Goal: Transaction & Acquisition: Purchase product/service

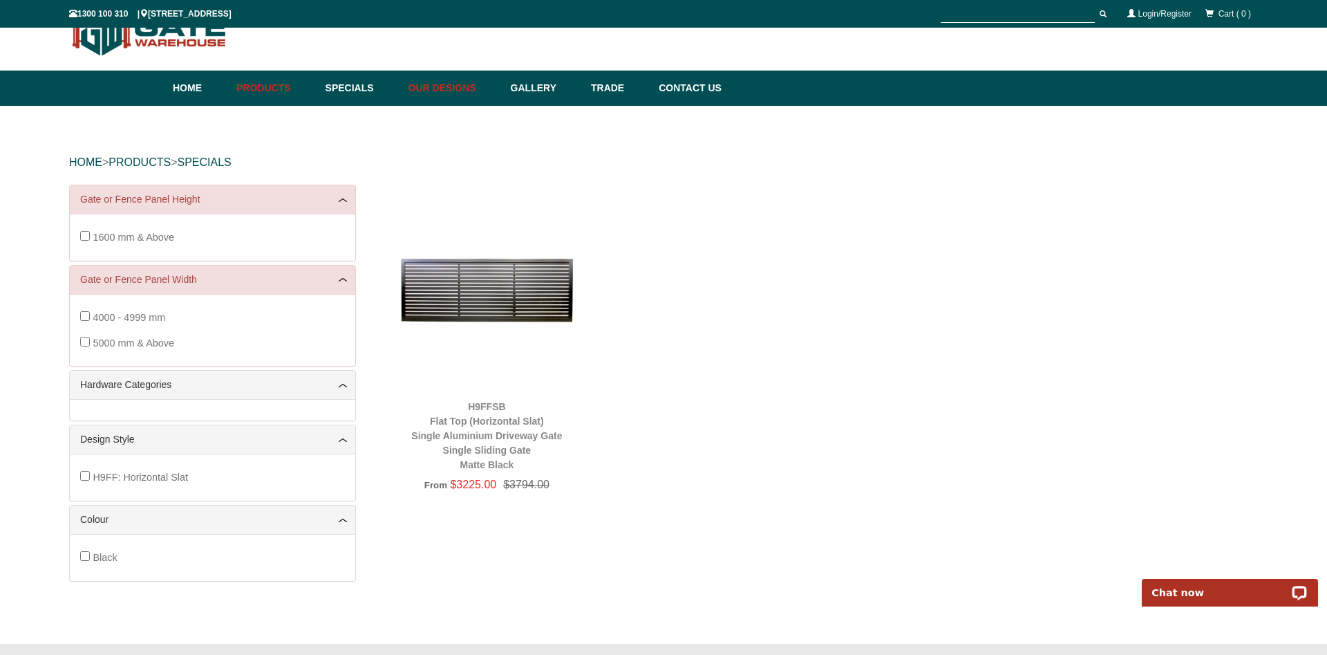
click at [487, 83] on link "Our Designs" at bounding box center [453, 88] width 102 height 35
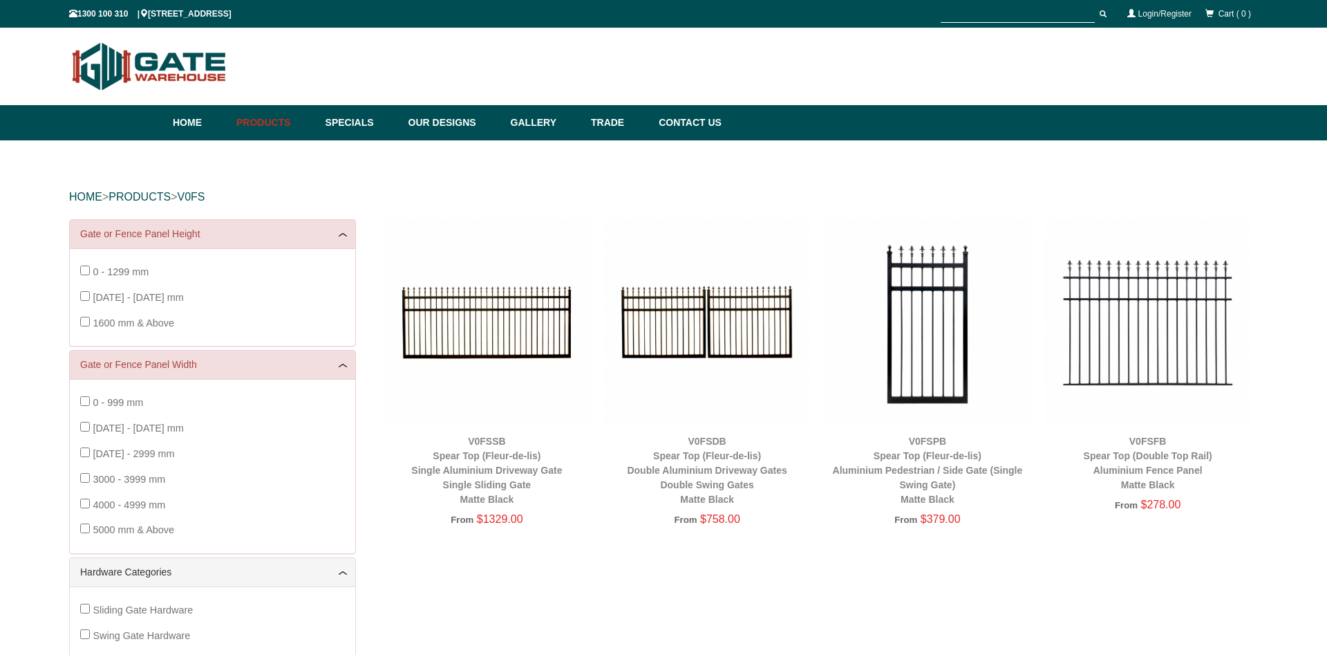
scroll to position [35, 0]
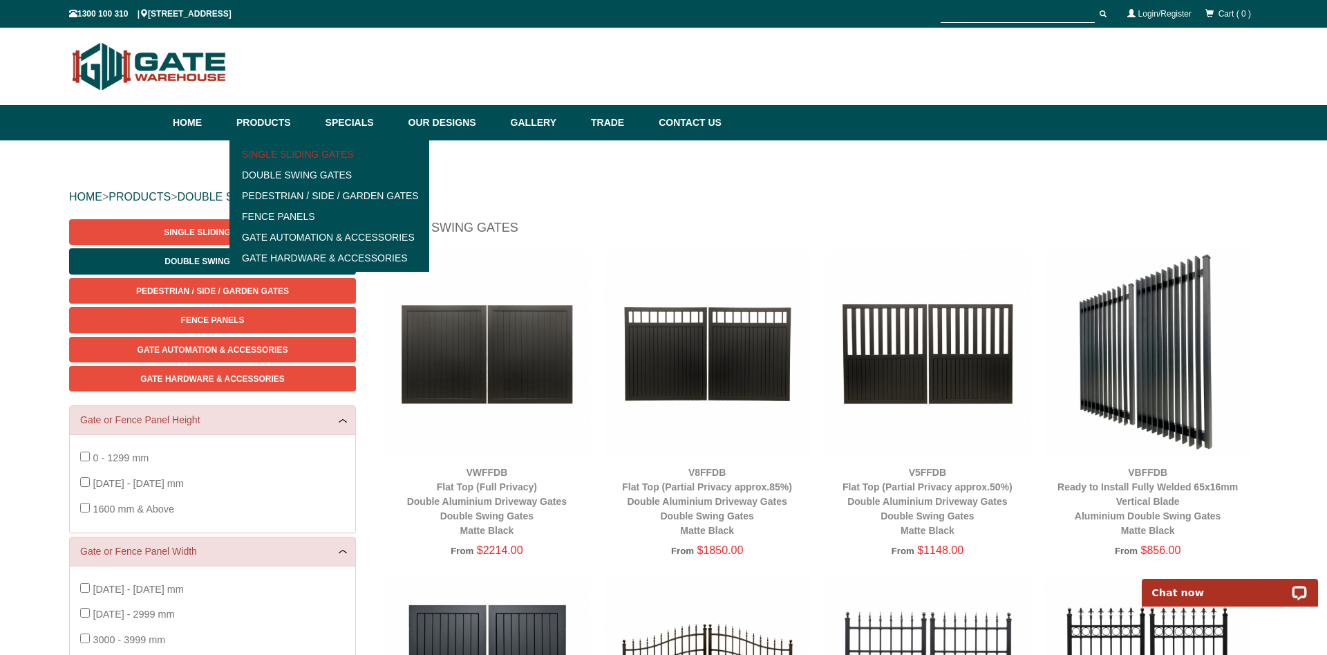
click at [317, 153] on link "Single Sliding Gates" at bounding box center [329, 154] width 191 height 21
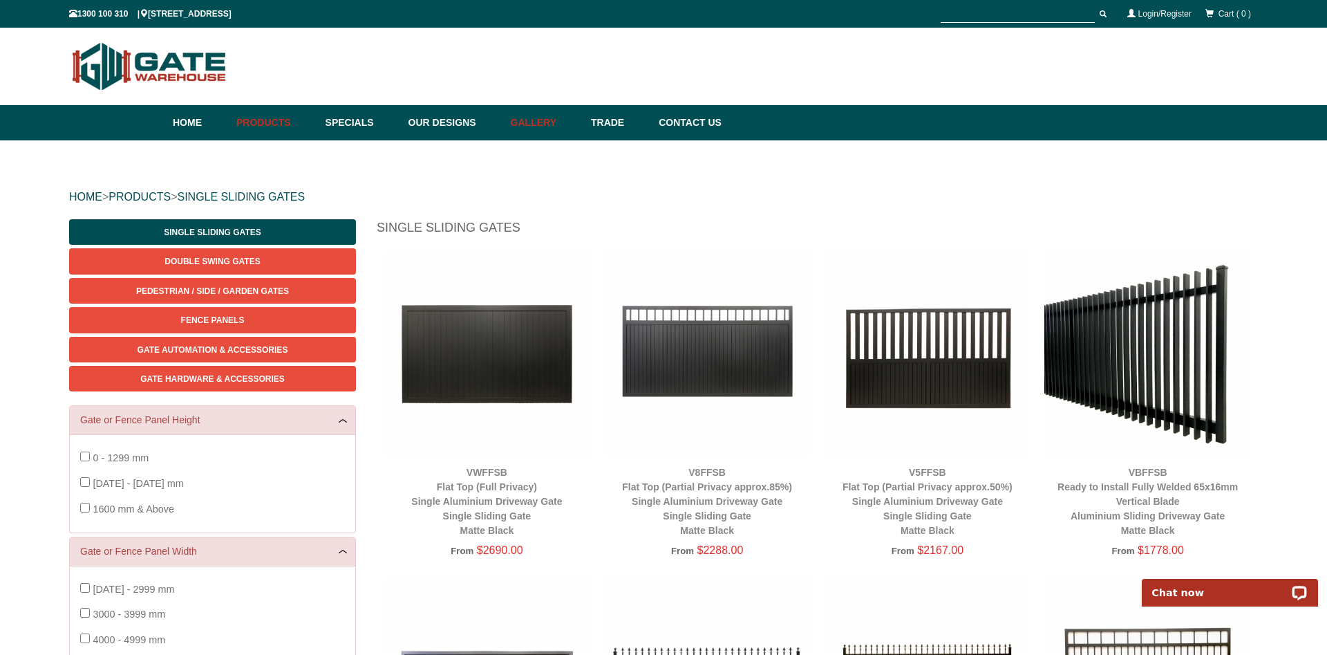
click at [553, 124] on link "Gallery" at bounding box center [544, 122] width 80 height 35
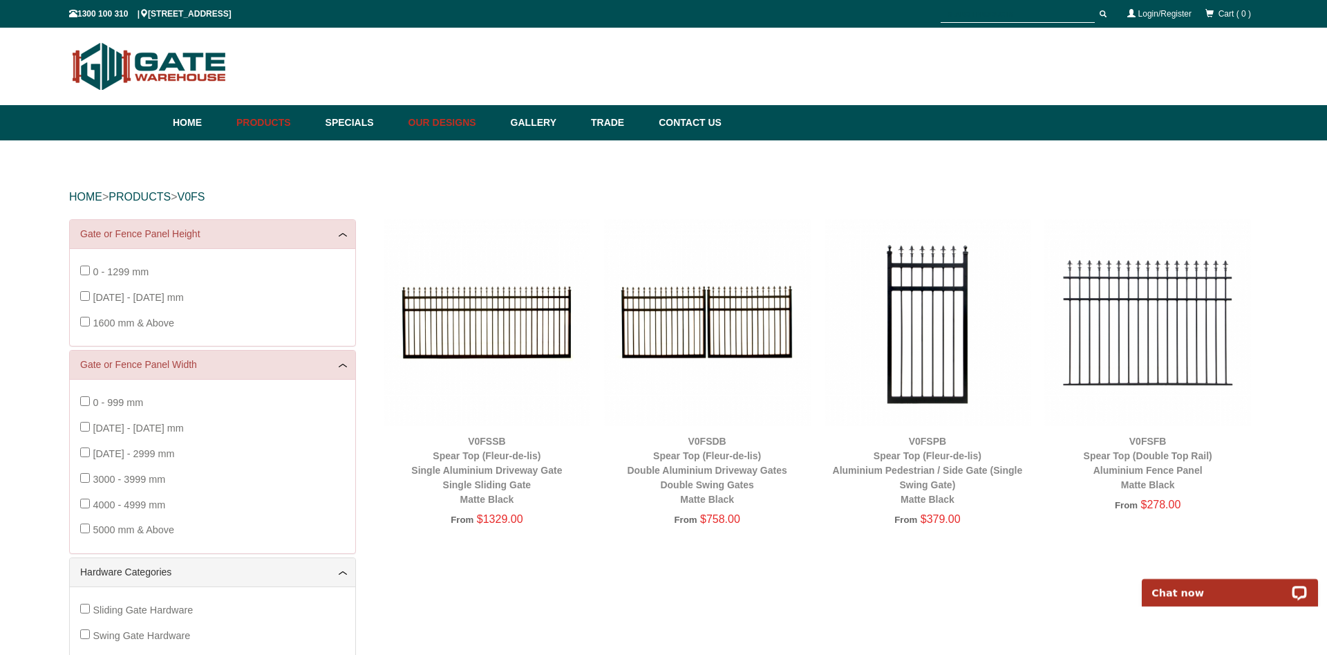
click at [448, 121] on link "Our Designs" at bounding box center [453, 122] width 102 height 35
click at [189, 124] on link "Home" at bounding box center [201, 122] width 57 height 35
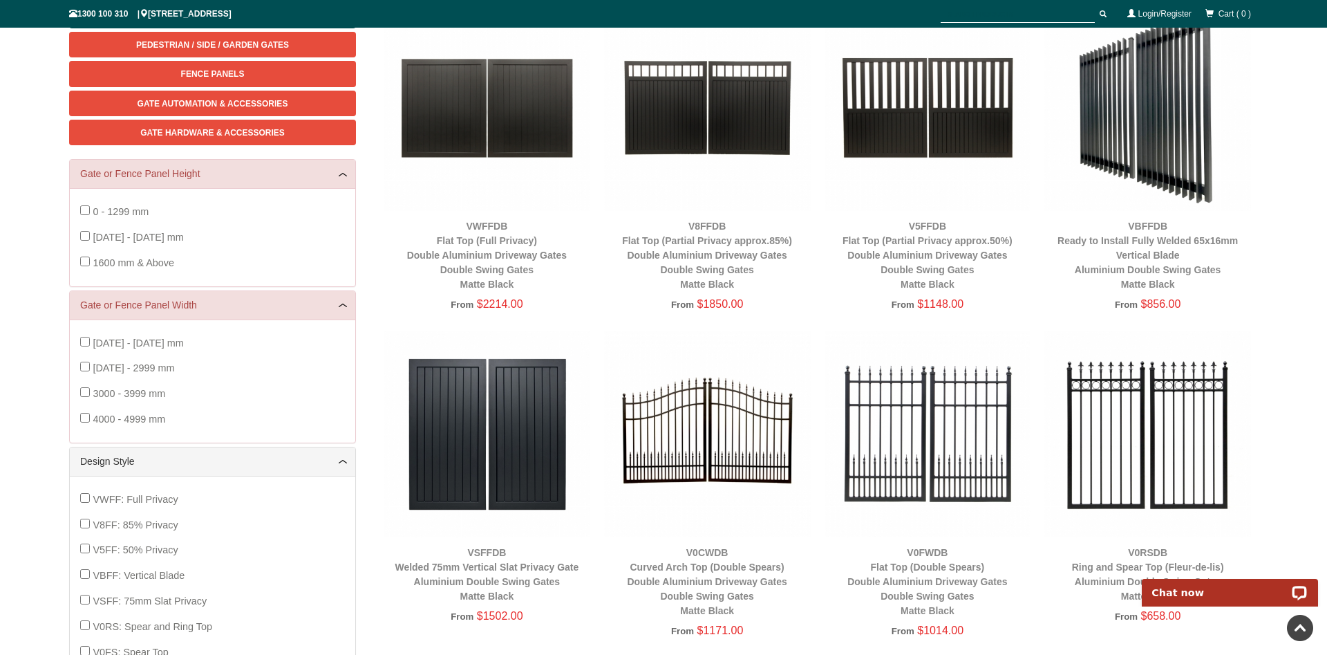
click at [1114, 426] on img at bounding box center [1147, 433] width 207 height 207
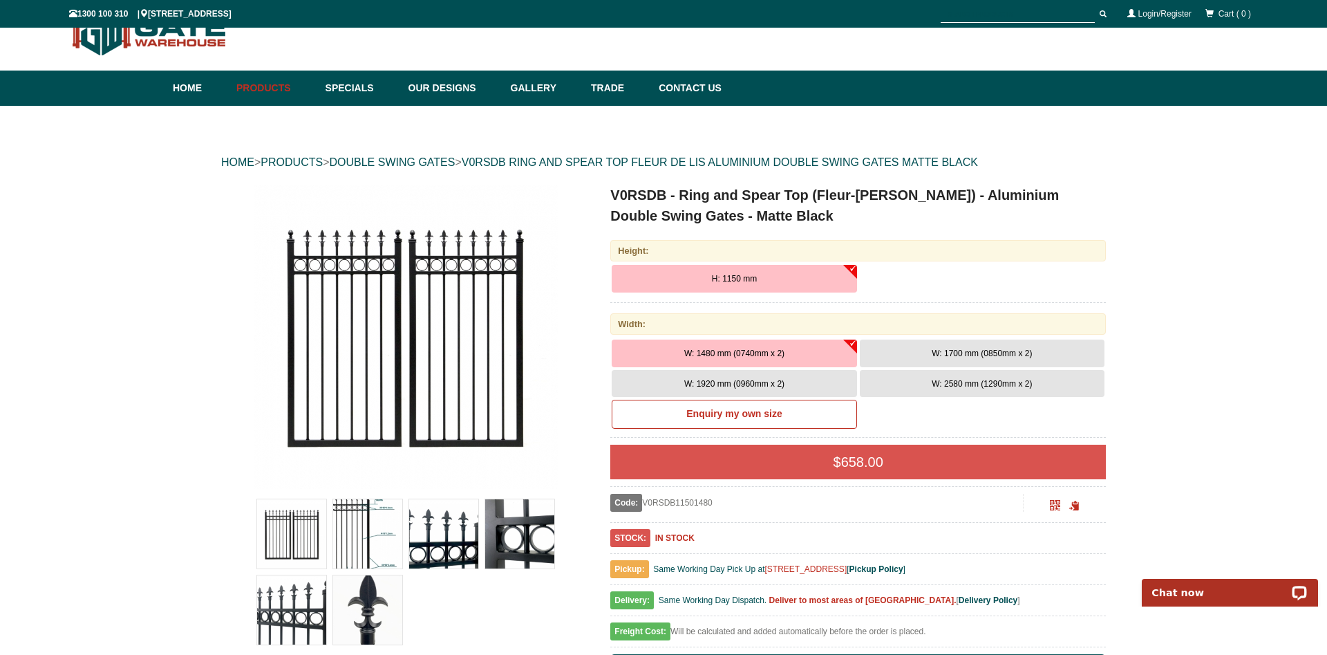
click at [944, 383] on span "W: 2580 mm (1290mm x 2)" at bounding box center [982, 384] width 100 height 10
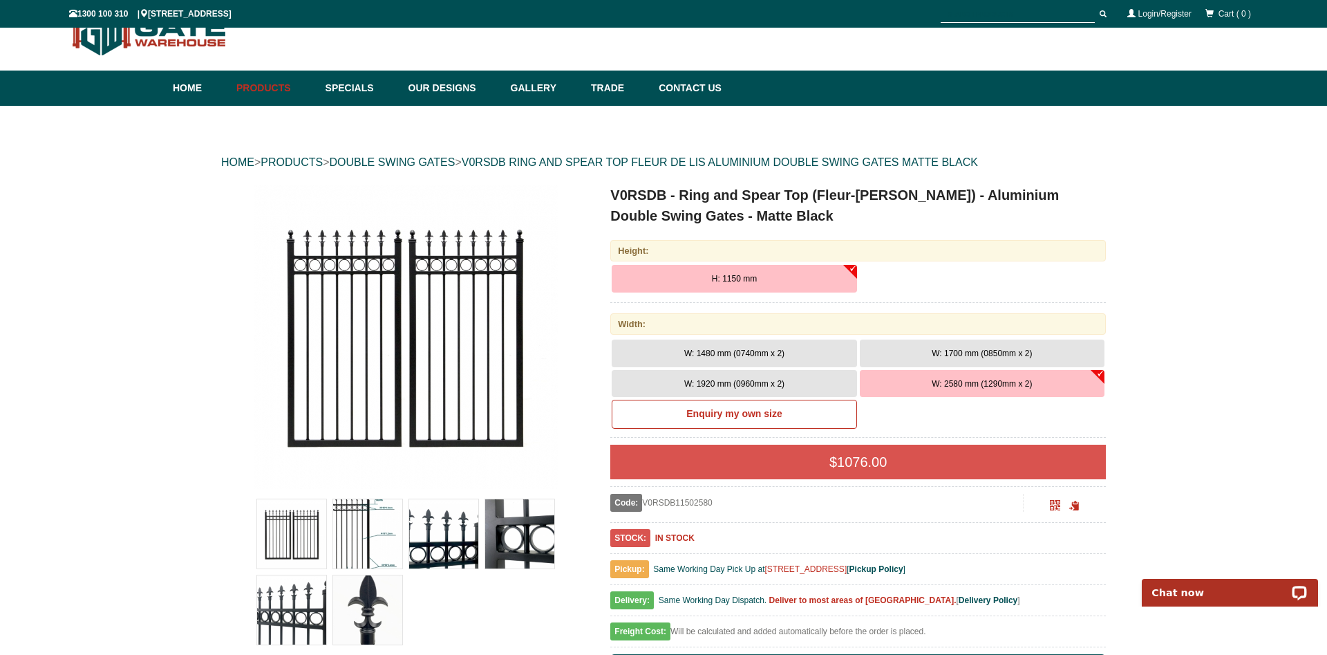
click at [928, 388] on button "W: 2580 mm (1290mm x 2)" at bounding box center [982, 384] width 245 height 28
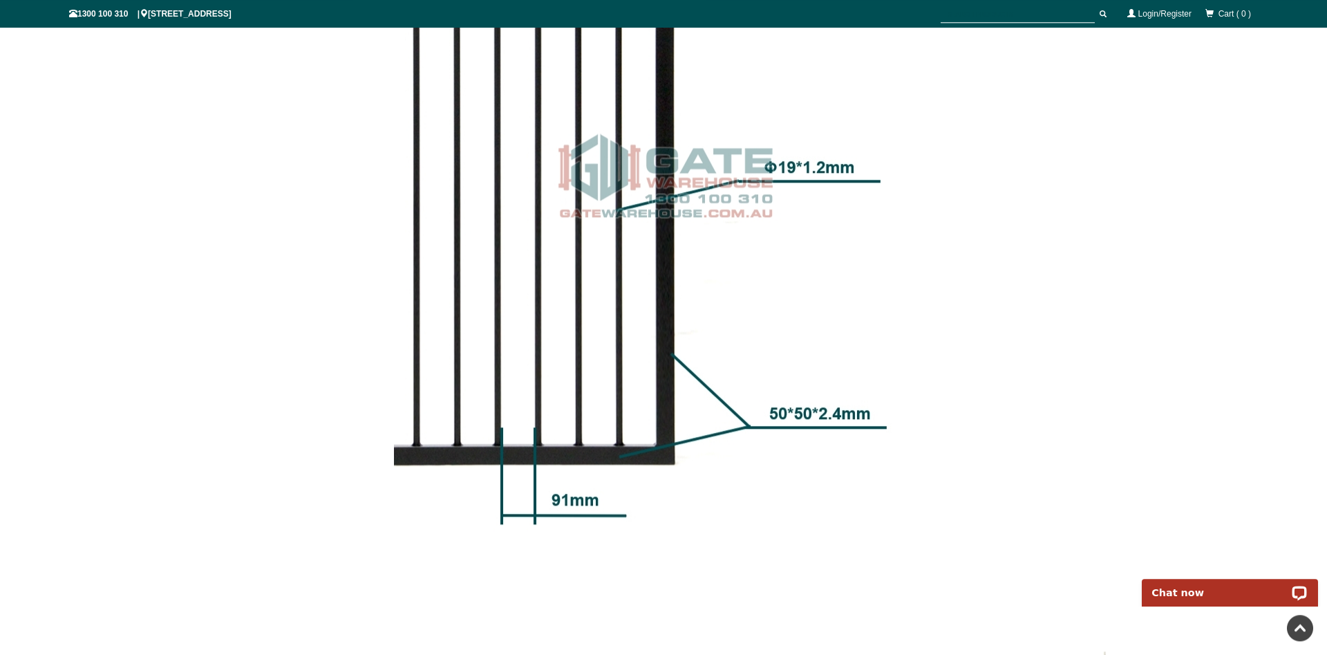
scroll to position [1727, 0]
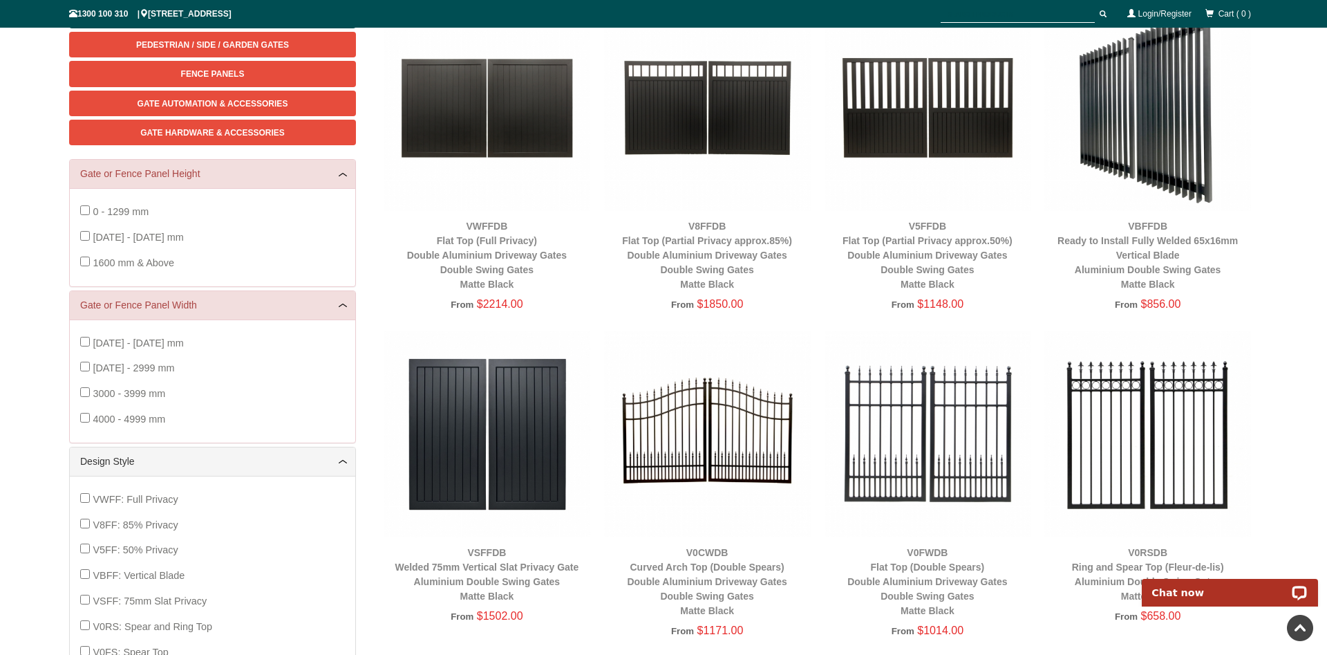
click at [671, 424] on img at bounding box center [707, 433] width 207 height 207
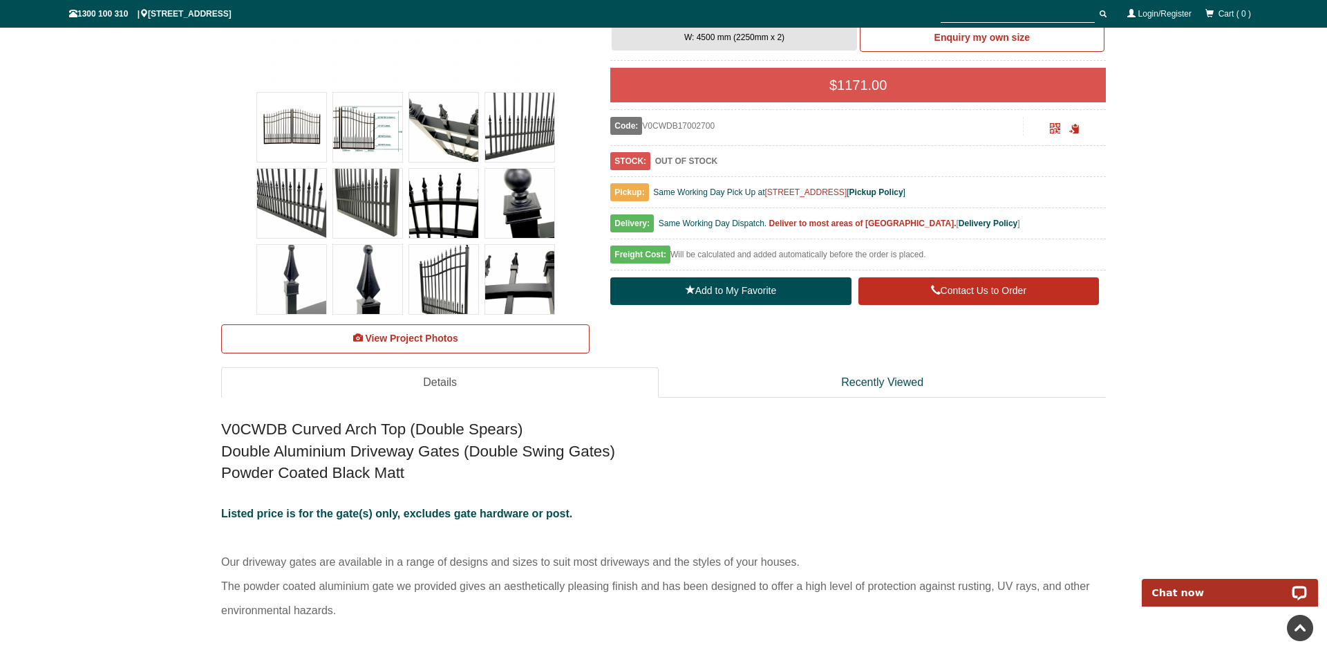
scroll to position [740, 0]
